Goal: Find specific page/section: Find specific page/section

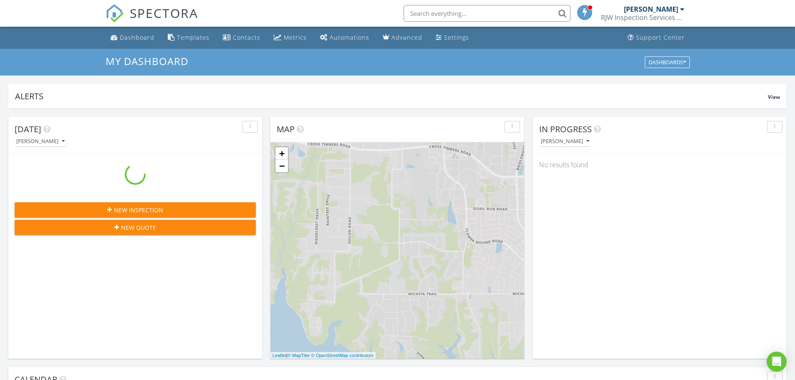
scroll to position [773, 808]
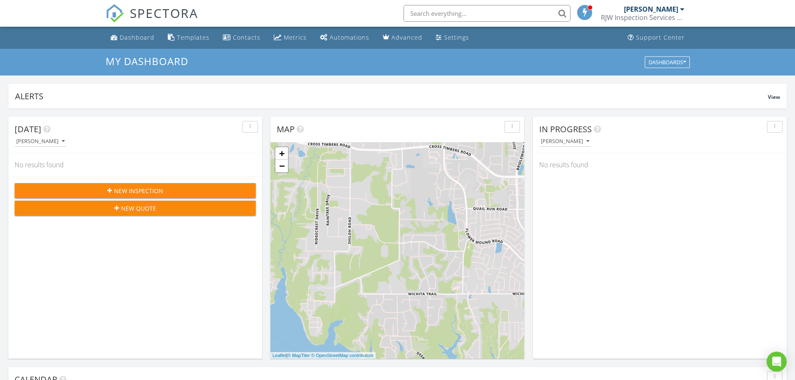
click at [681, 10] on div at bounding box center [682, 9] width 4 height 7
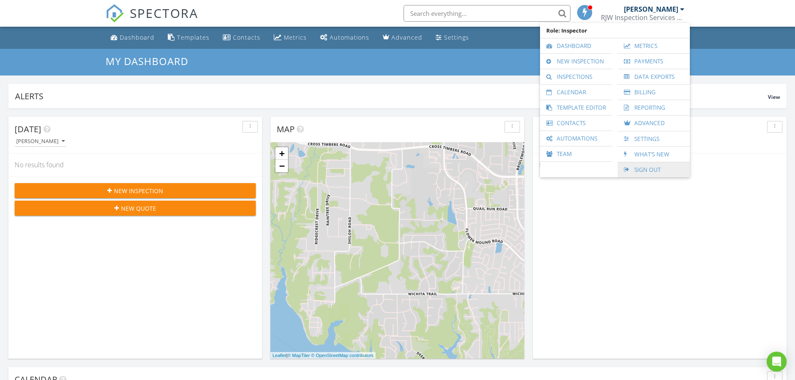
click at [663, 169] on link "Sign Out" at bounding box center [654, 169] width 64 height 15
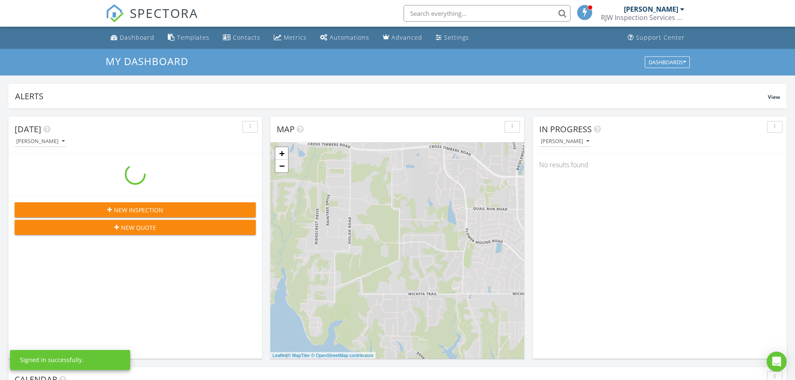
scroll to position [773, 808]
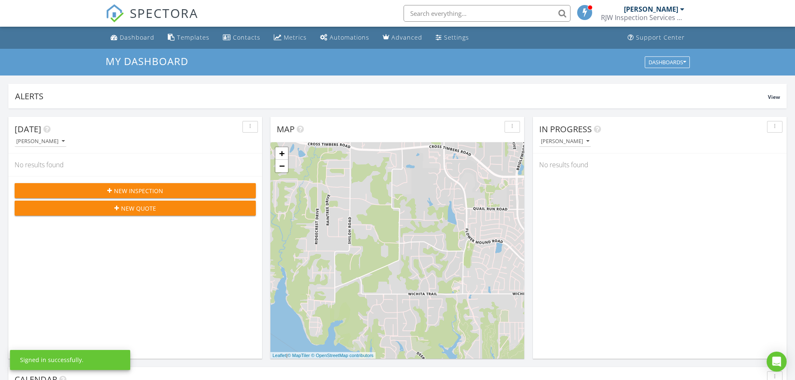
click at [683, 8] on div at bounding box center [682, 9] width 4 height 7
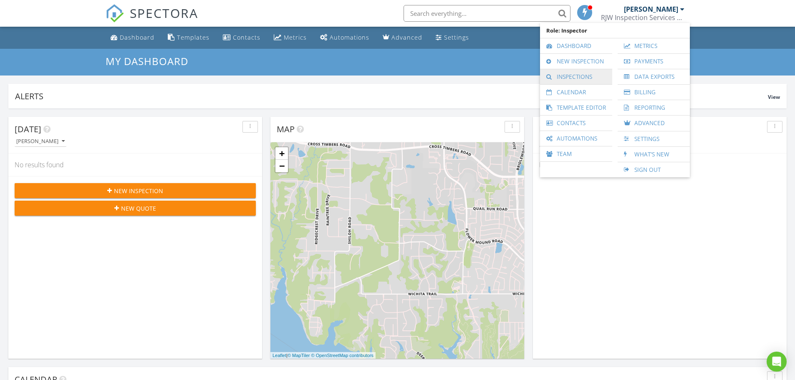
click at [580, 75] on link "Inspections" at bounding box center [576, 76] width 64 height 15
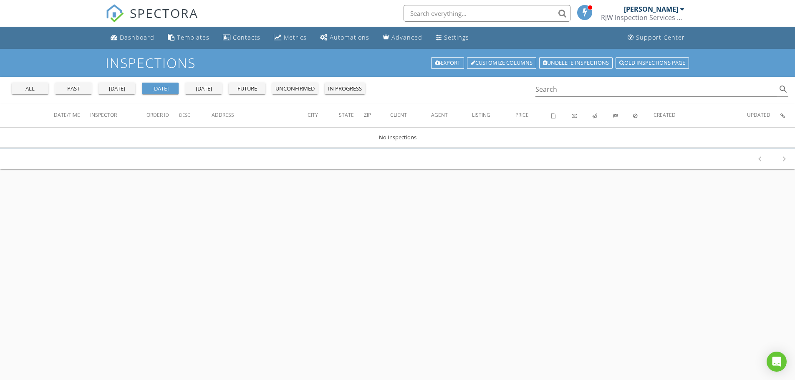
click at [81, 87] on div "past" at bounding box center [73, 89] width 30 height 8
click at [553, 91] on input "Search" at bounding box center [657, 90] width 242 height 14
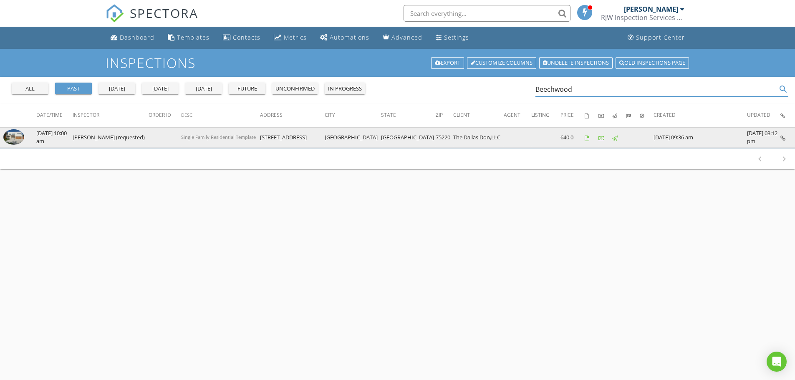
type input "Beechwood"
click at [47, 139] on td "06/02/2025 10:00 am" at bounding box center [54, 137] width 36 height 20
click at [13, 138] on img at bounding box center [13, 137] width 21 height 16
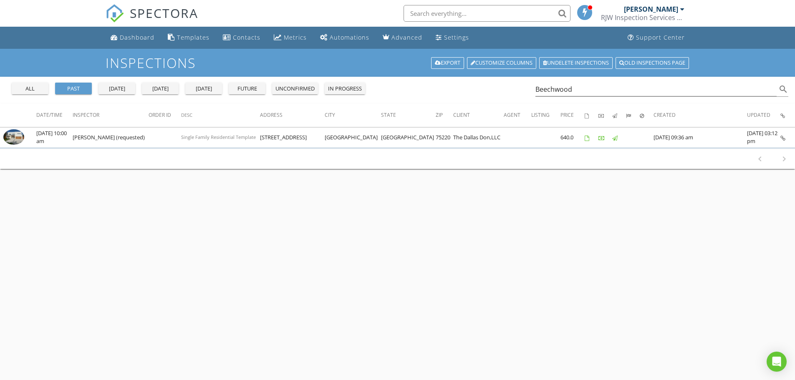
click at [683, 8] on div at bounding box center [682, 9] width 4 height 7
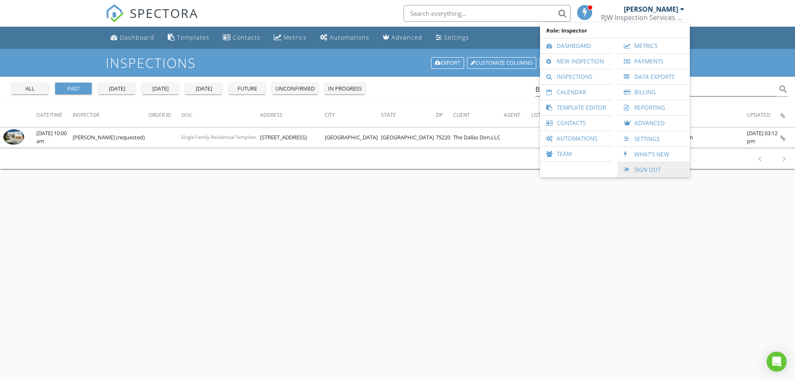
click at [648, 169] on link "Sign Out" at bounding box center [654, 169] width 64 height 15
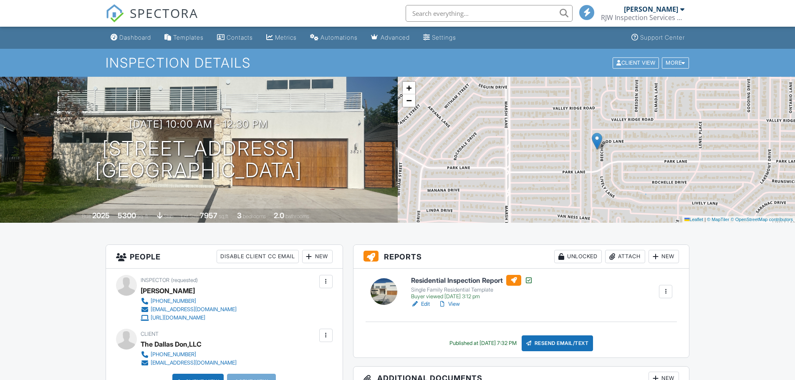
scroll to position [160, 0]
